Goal: Transaction & Acquisition: Purchase product/service

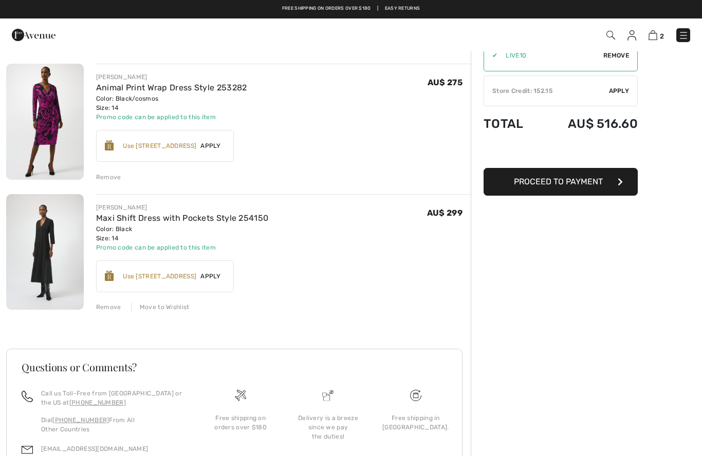
scroll to position [73, 0]
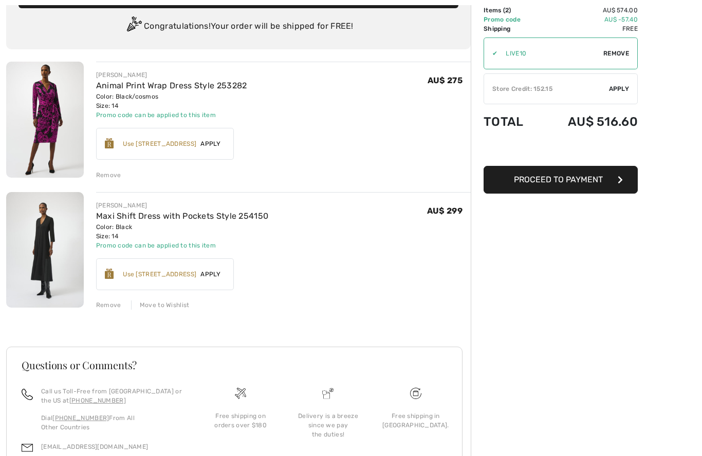
click at [43, 238] on img at bounding box center [45, 250] width 78 height 116
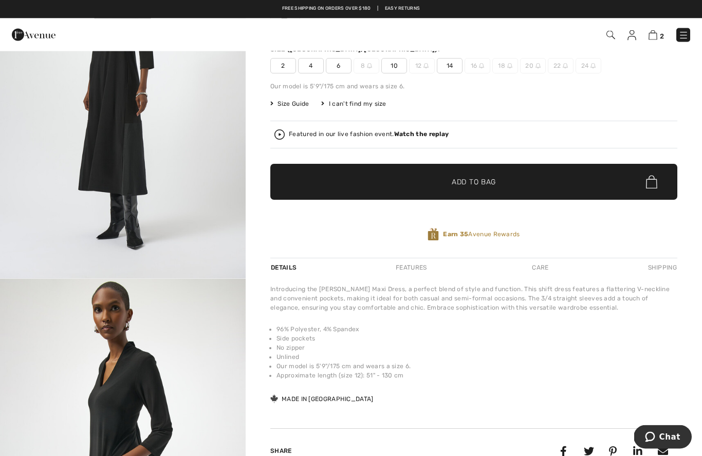
scroll to position [134, 0]
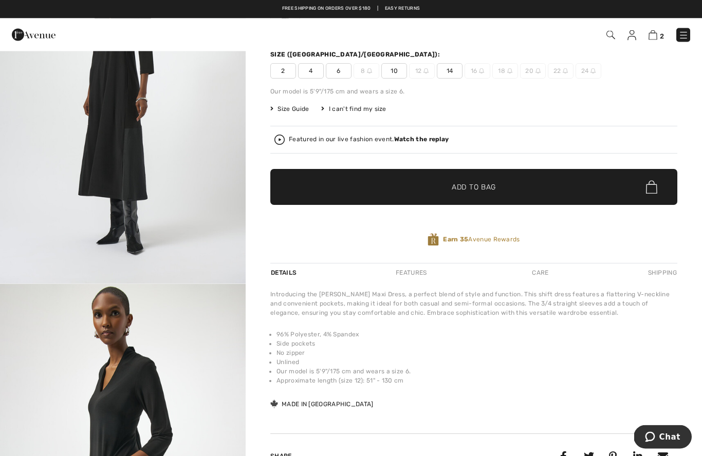
click at [682, 38] on img at bounding box center [683, 35] width 10 height 10
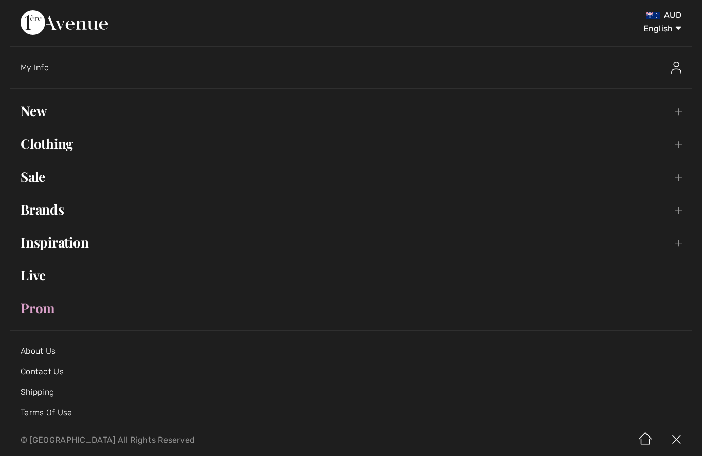
click at [52, 139] on link "Clothing Toggle submenu" at bounding box center [350, 144] width 681 height 23
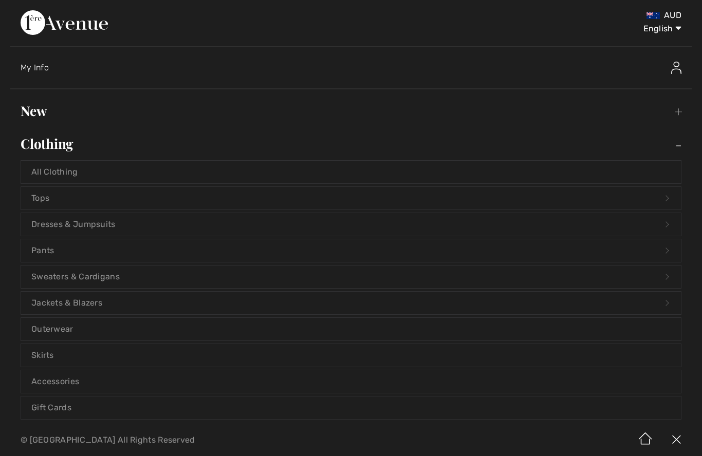
click at [53, 227] on link "Dresses & Jumpsuits Open submenu" at bounding box center [351, 224] width 660 height 23
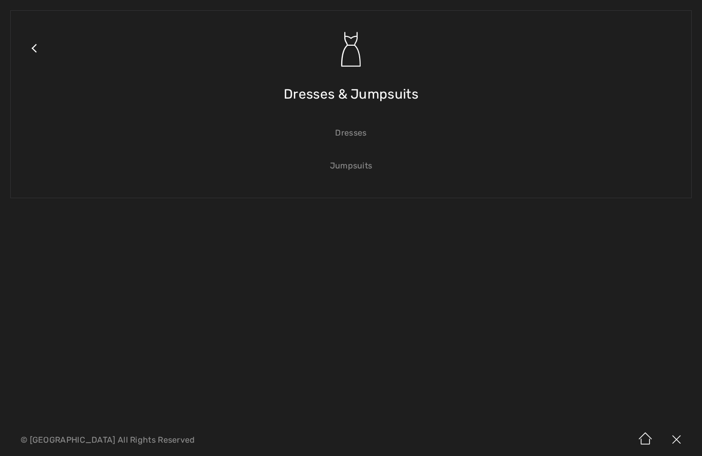
click at [345, 130] on link "Dresses" at bounding box center [351, 133] width 660 height 23
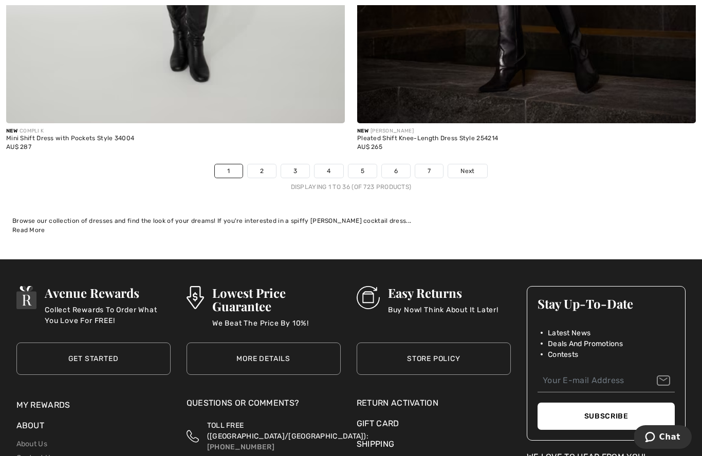
scroll to position [10053, 0]
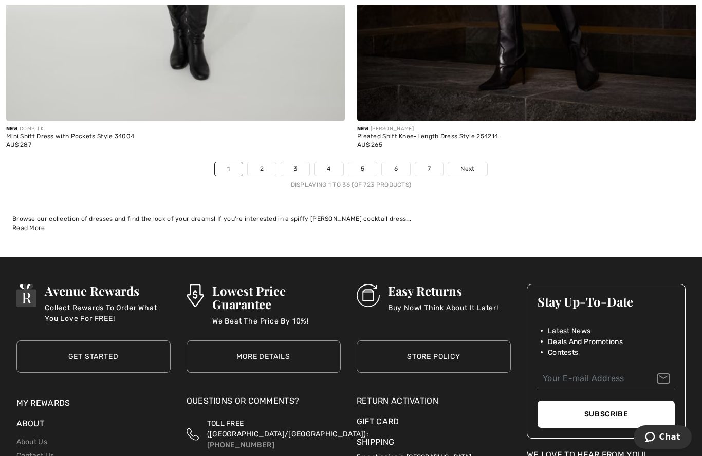
click at [479, 162] on link "Next" at bounding box center [467, 168] width 39 height 13
click at [474, 164] on span "Next" at bounding box center [467, 168] width 14 height 9
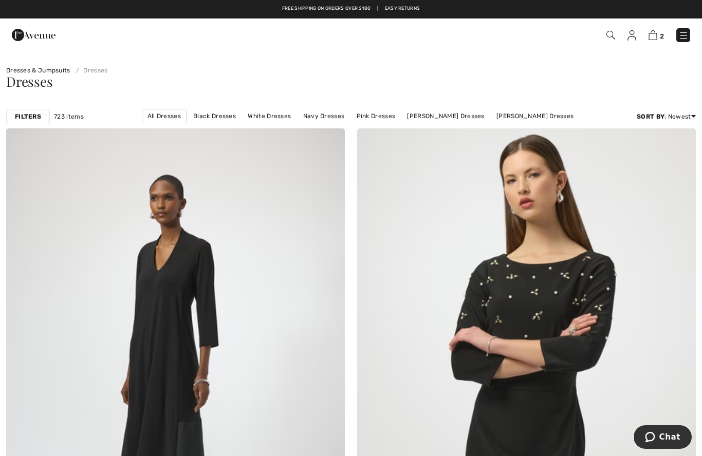
click at [32, 116] on strong "Filters" at bounding box center [28, 116] width 26 height 9
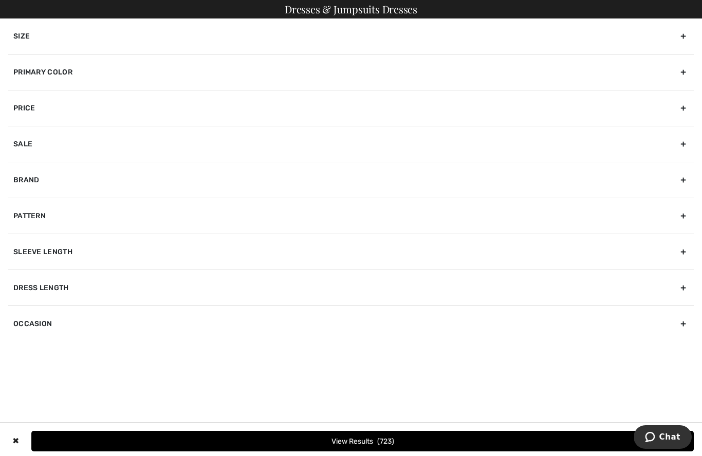
click at [36, 182] on div "Brand" at bounding box center [351, 180] width 686 height 36
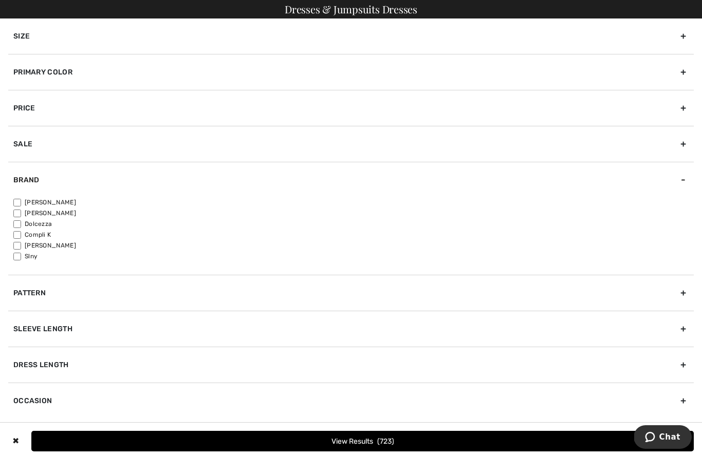
click at [14, 204] on input"] "[PERSON_NAME]" at bounding box center [17, 203] width 8 height 8
checkbox input"] "true"
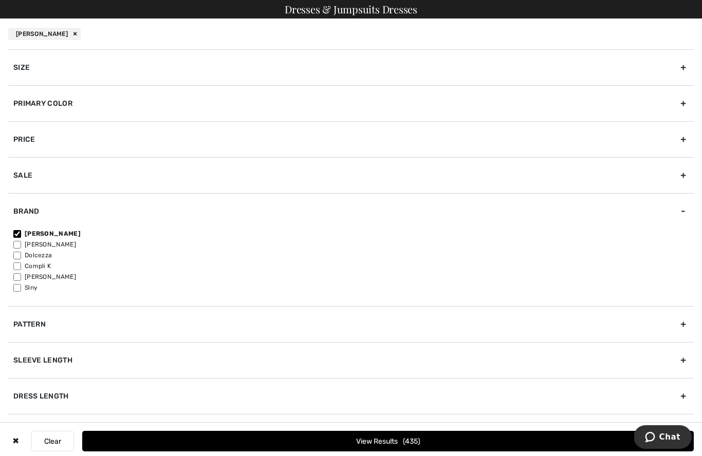
click at [356, 442] on button "View Results 435" at bounding box center [388, 441] width 612 height 21
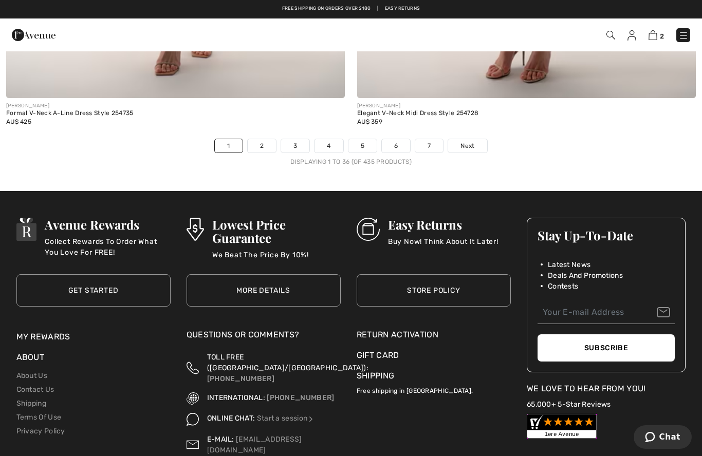
scroll to position [10052, 0]
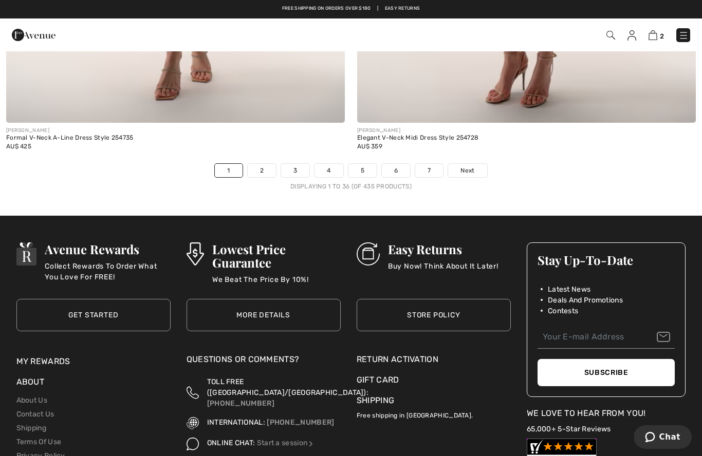
click at [258, 166] on link "2" at bounding box center [262, 170] width 28 height 13
click at [265, 154] on div "JOSEPH RIBKOFF Formal V-Neck A-Line Dress Style 254735 AU$ 425" at bounding box center [175, 143] width 339 height 41
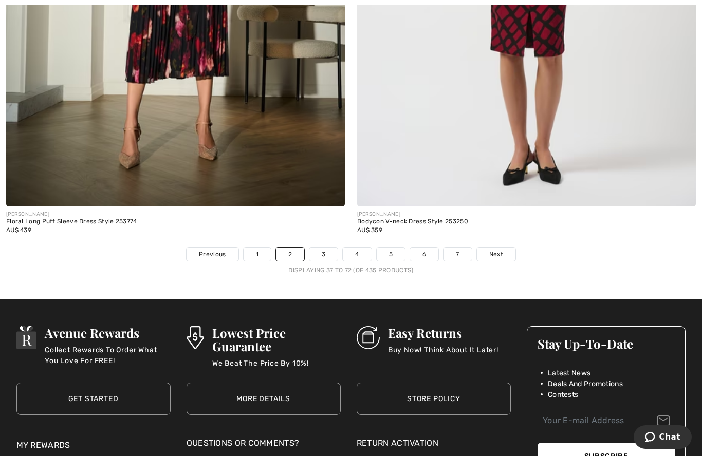
scroll to position [9981, 0]
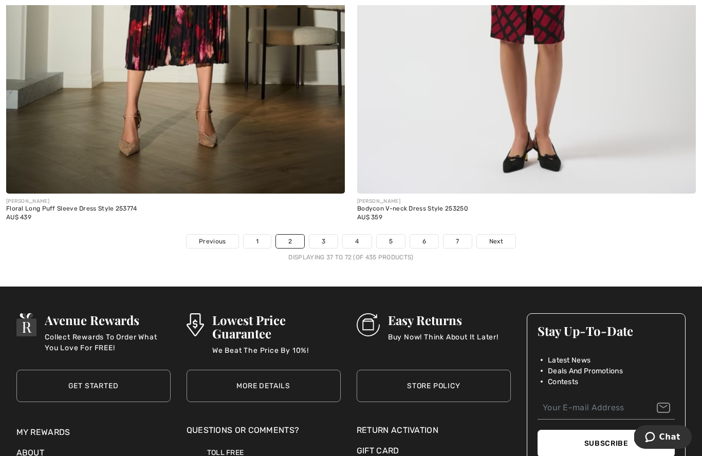
click at [319, 235] on link "3" at bounding box center [323, 241] width 28 height 13
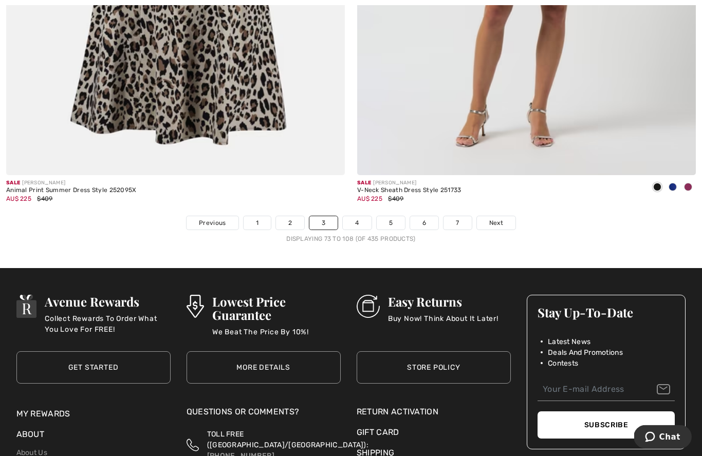
scroll to position [9999, 0]
click at [350, 221] on link "4" at bounding box center [357, 222] width 28 height 13
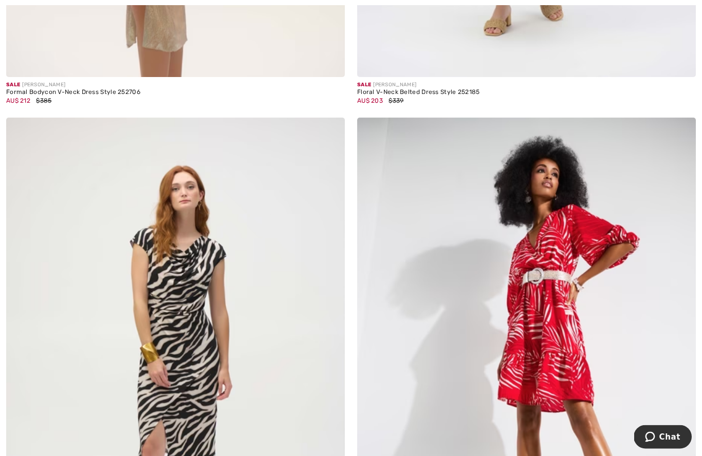
scroll to position [7356, 0]
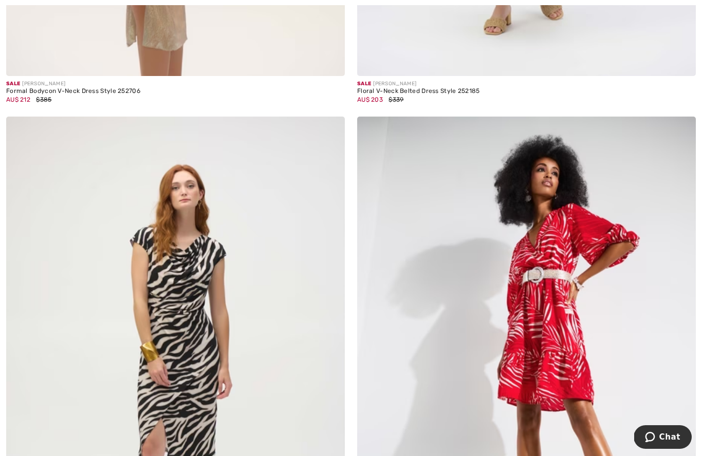
click at [607, 287] on img at bounding box center [526, 371] width 339 height 508
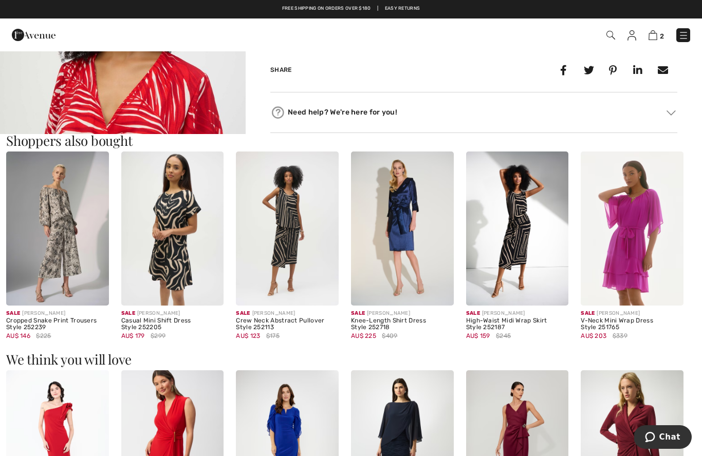
scroll to position [515, 0]
click at [661, 103] on div "Need help? We're here for you! Toll free ([GEOGRAPHIC_DATA]/[GEOGRAPHIC_DATA]):…" at bounding box center [473, 113] width 407 height 41
